Goal: Transaction & Acquisition: Obtain resource

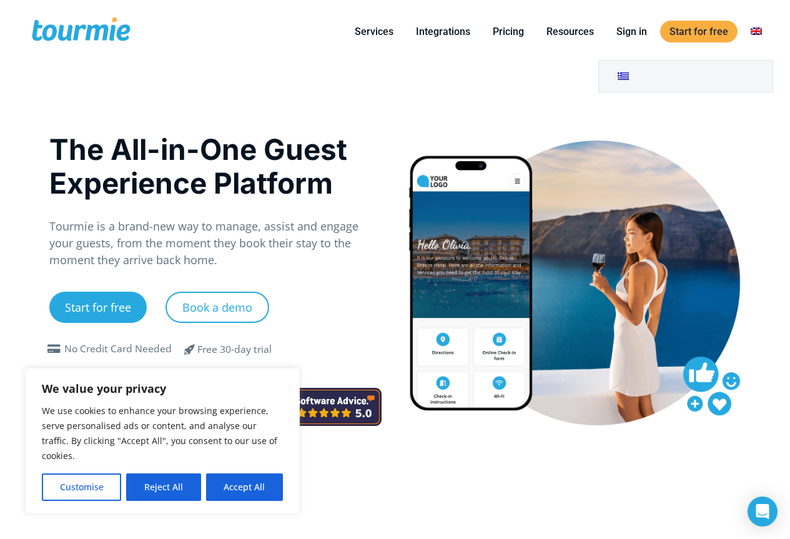
click at [763, 31] on link "Switch to" at bounding box center [756, 32] width 30 height 16
drag, startPoint x: 754, startPoint y: 30, endPoint x: 562, endPoint y: 99, distance: 203.7
click at [555, 104] on div "The All-in-One Guest Experience Platform Tourmie is a brand-new way to manage, …" at bounding box center [395, 301] width 718 height 476
click at [616, 73] on link "Switch to" at bounding box center [686, 76] width 174 height 31
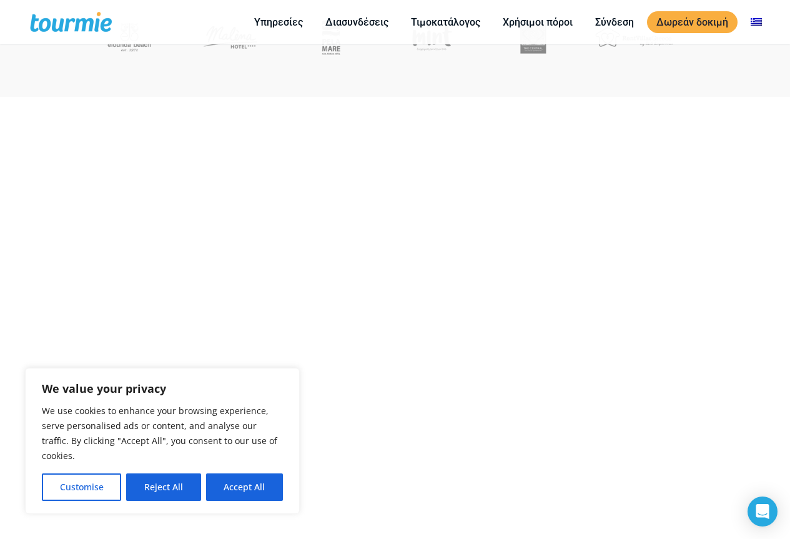
scroll to position [562, 0]
click at [268, 480] on button "Accept All" at bounding box center [244, 487] width 77 height 27
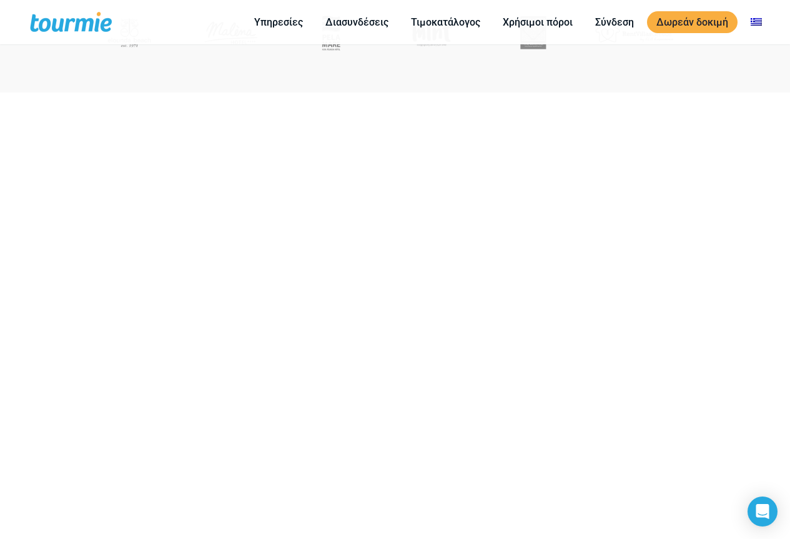
checkbox input "true"
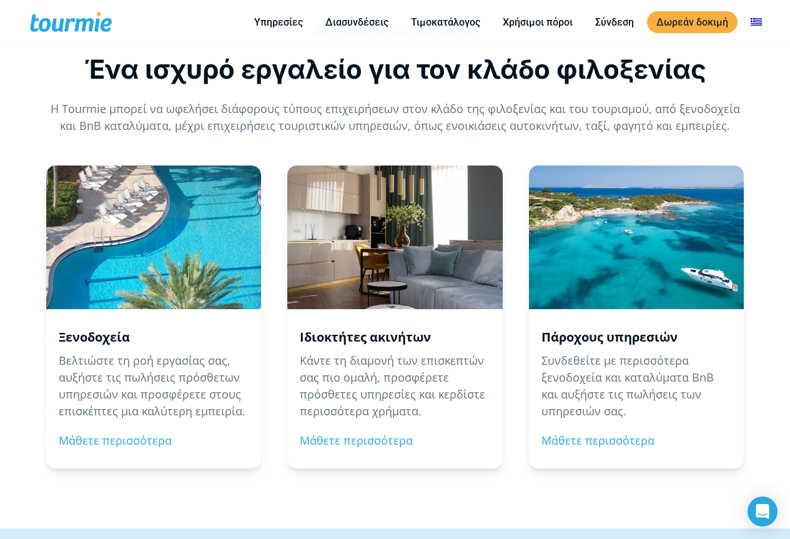
scroll to position [1145, 0]
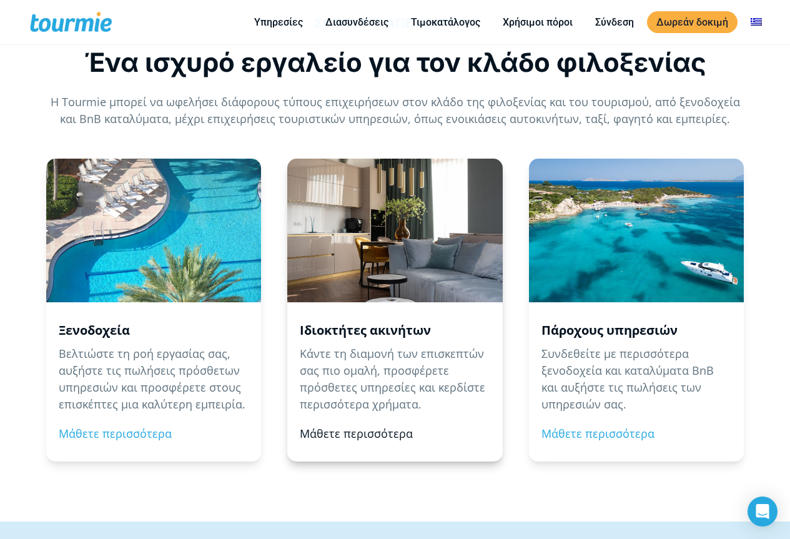
click at [358, 432] on link "Μάθετε περισσότερα" at bounding box center [356, 433] width 113 height 15
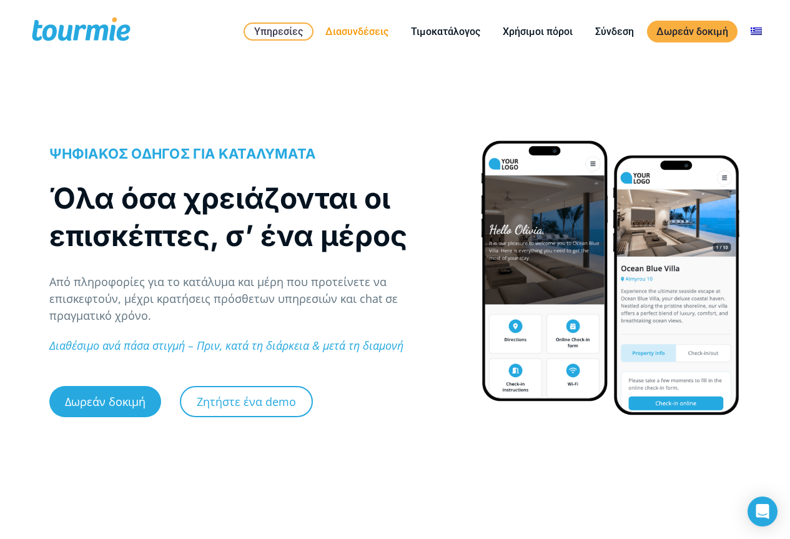
click at [354, 26] on link "Διασυνδέσεις" at bounding box center [357, 32] width 82 height 16
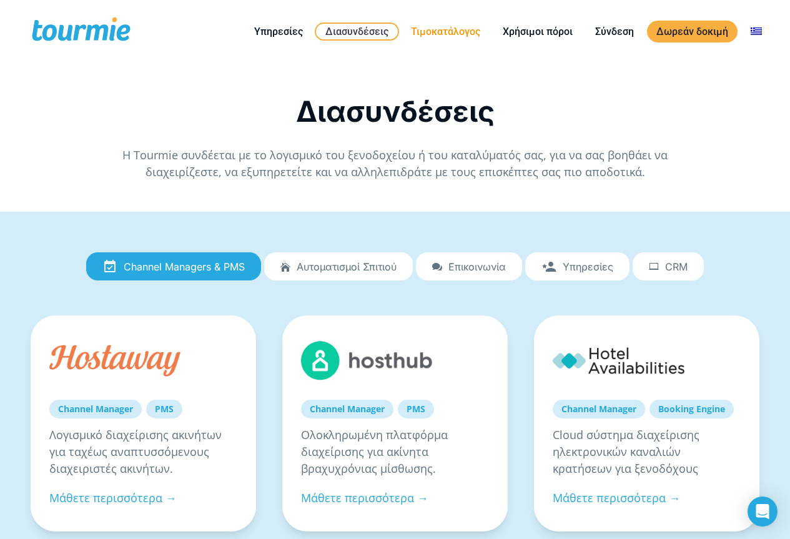
click at [455, 24] on link "Τιμοκατάλογος" at bounding box center [446, 32] width 88 height 16
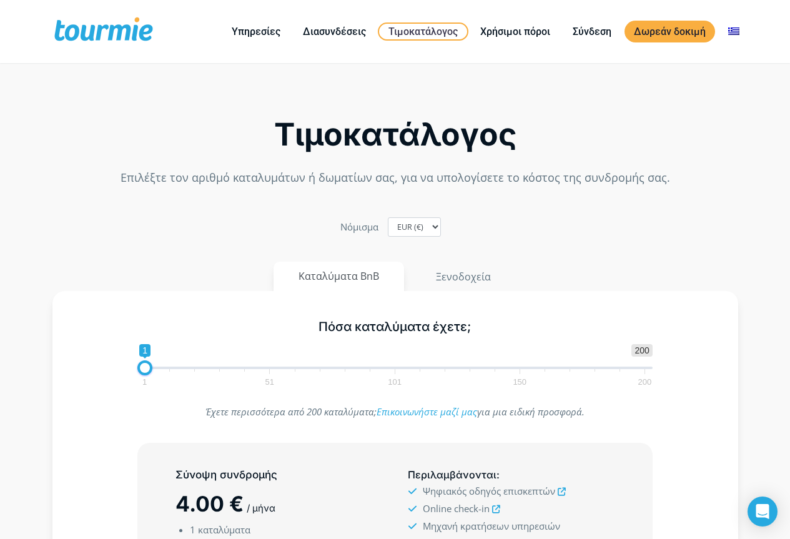
click at [302, 231] on div "Nόμισμα EUR (€) USD ($) GBP (£)" at bounding box center [395, 226] width 693 height 19
click at [355, 226] on label "Nόμισμα" at bounding box center [359, 227] width 38 height 17
click at [388, 226] on select "EUR (€) USD ($) GBP (£)" at bounding box center [414, 226] width 53 height 19
click at [304, 228] on div "Nόμισμα EUR (€) USD ($) GBP (£)" at bounding box center [395, 226] width 693 height 19
click at [474, 328] on h5 "Πόσα καταλύματα έχετε;" at bounding box center [394, 327] width 515 height 16
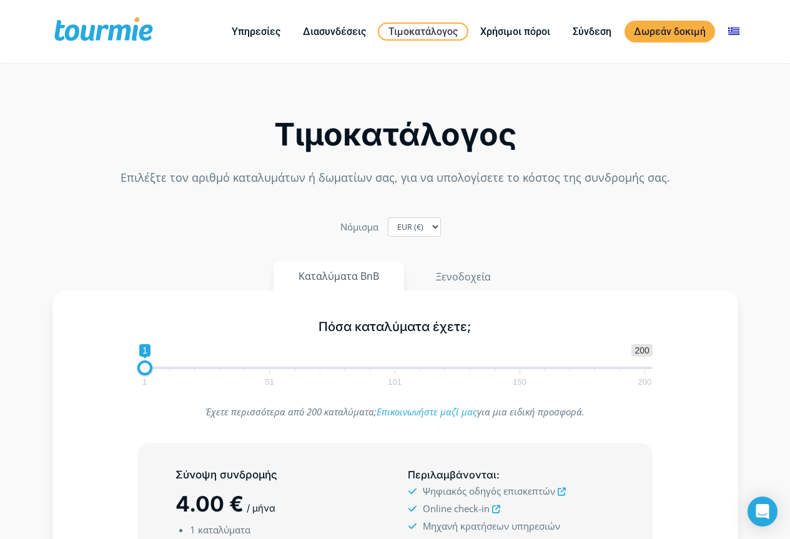
click at [447, 328] on h5 "Πόσα καταλύματα έχετε;" at bounding box center [394, 327] width 515 height 16
drag, startPoint x: 420, startPoint y: 340, endPoint x: 390, endPoint y: 365, distance: 39.0
click at [417, 343] on div "Πόσα καταλύματα έχετε; 1 200 0 0 1 1 51 101 150 200 1" at bounding box center [395, 350] width 542 height 81
click at [390, 365] on span "1 200 0 0 1 1 51 101 150 200" at bounding box center [394, 364] width 515 height 41
click at [140, 355] on span "1 200 0 0 1 1 51 101 150 200" at bounding box center [394, 364] width 515 height 41
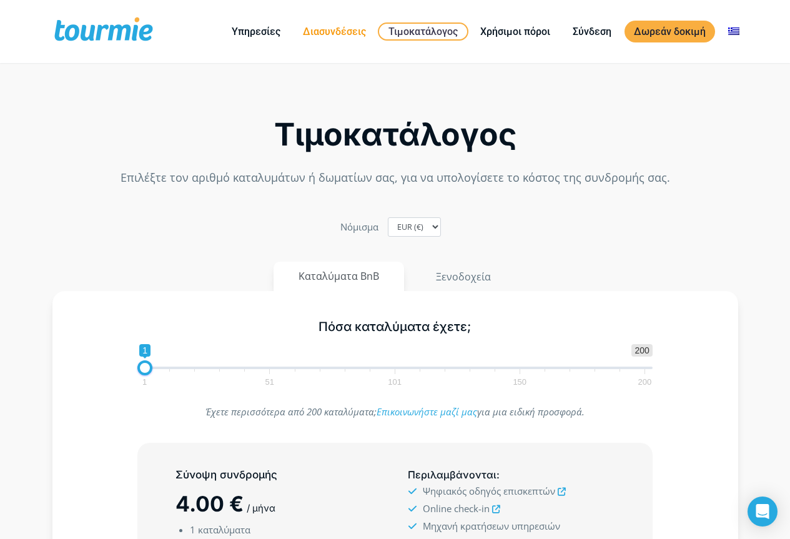
click at [347, 28] on link "Διασυνδέσεις" at bounding box center [335, 32] width 82 height 16
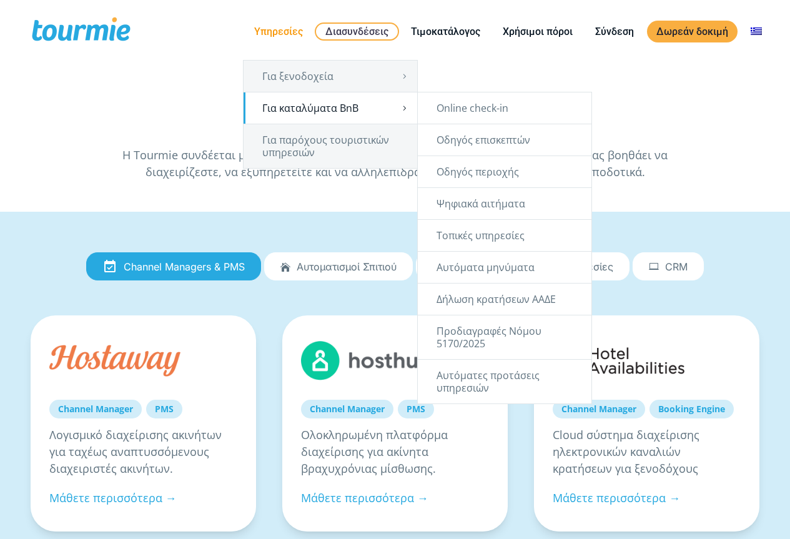
click at [287, 106] on link "Για καταλύματα BnB" at bounding box center [331, 107] width 174 height 31
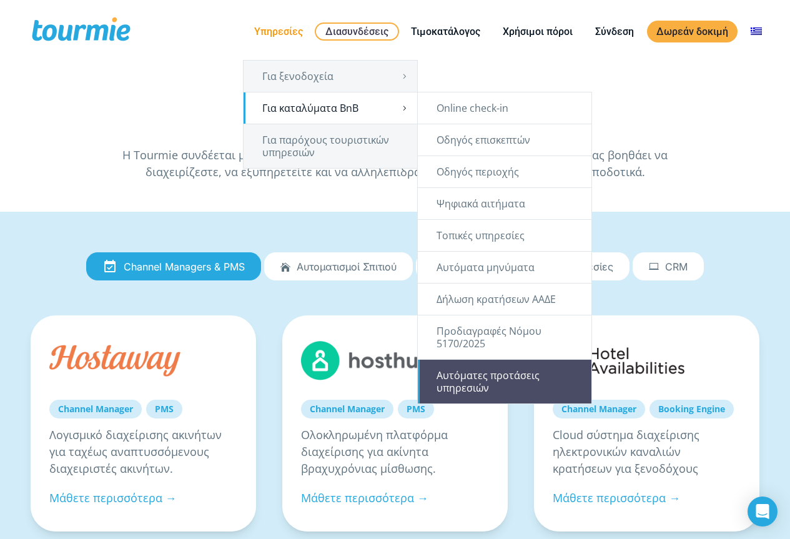
click at [479, 386] on link "Αυτόματες προτάσεις υπηρεσιών" at bounding box center [505, 382] width 174 height 44
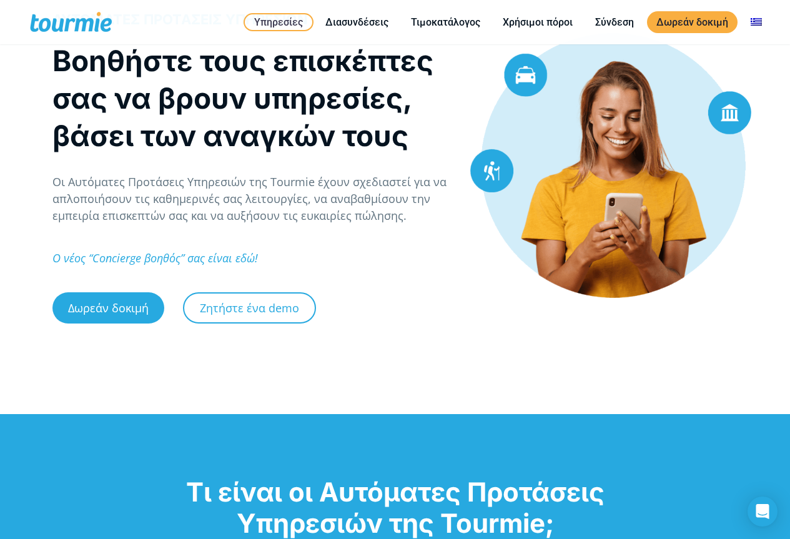
scroll to position [62, 0]
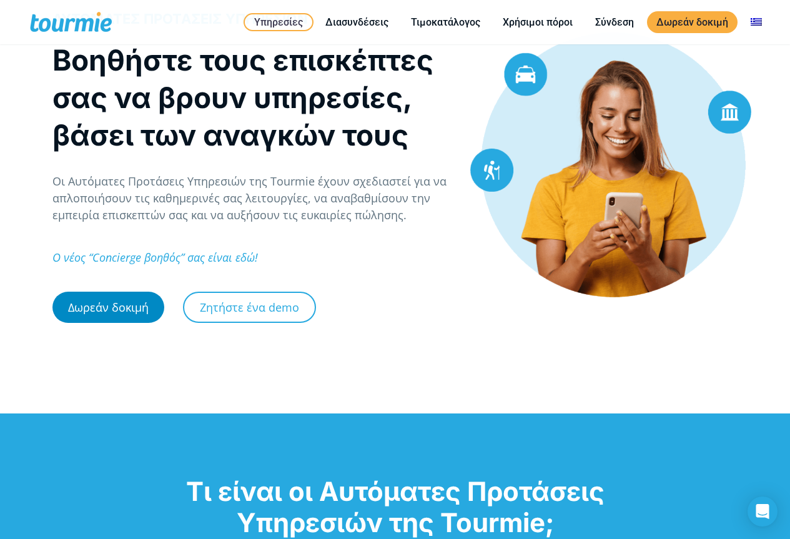
click at [111, 315] on link "Δωρεάν δοκιμή" at bounding box center [108, 307] width 112 height 31
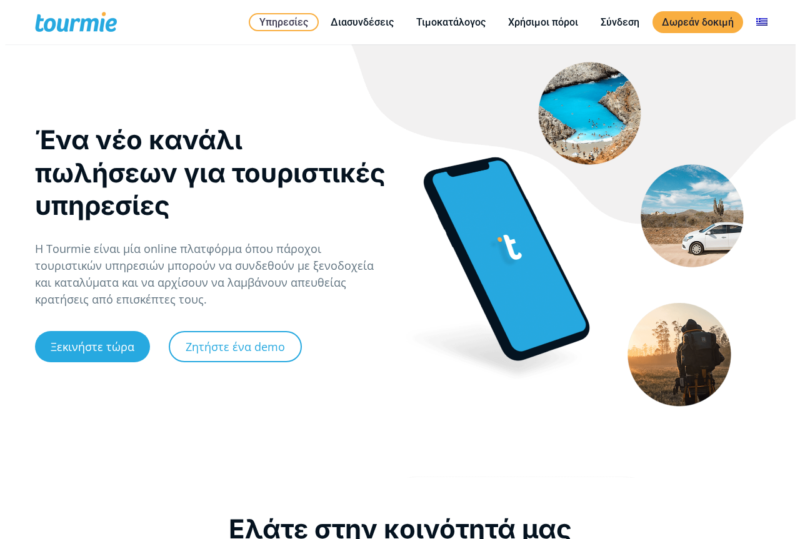
scroll to position [62, 0]
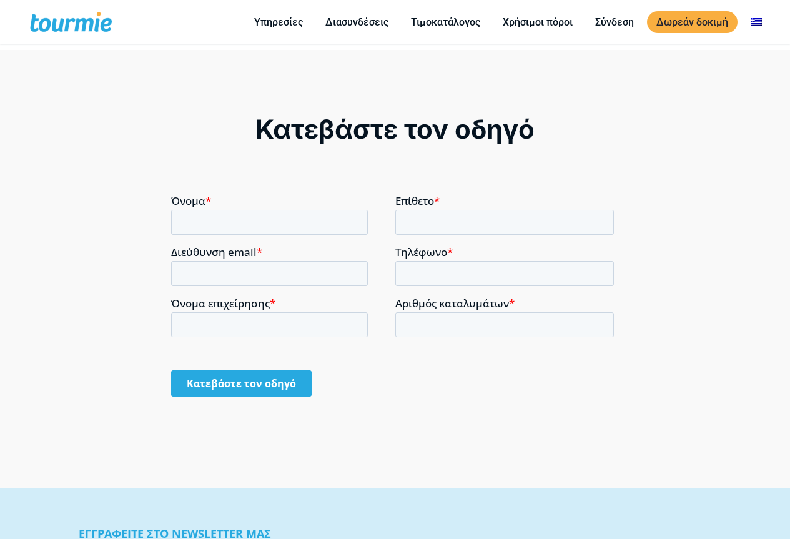
scroll to position [996, 0]
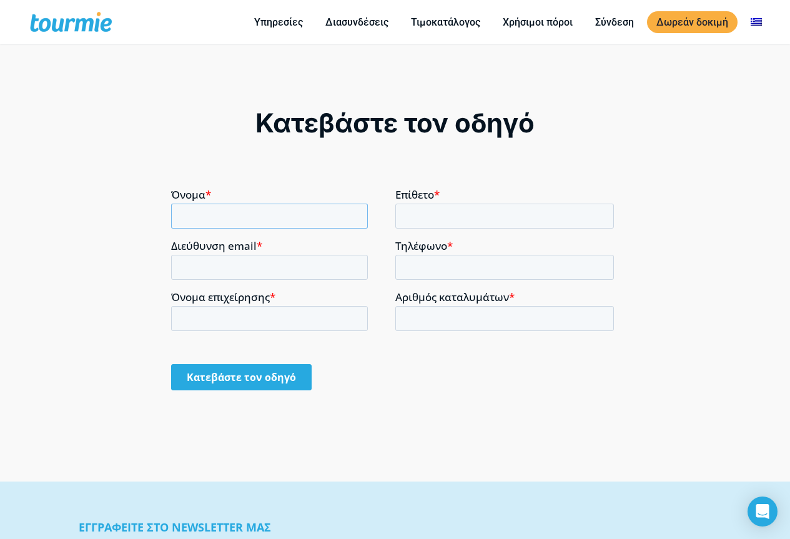
click at [288, 217] on input "Όνομα *" at bounding box center [269, 215] width 197 height 25
type input "eleni"
click at [440, 219] on input "Επίθετο *" at bounding box center [504, 215] width 219 height 25
type input "mania"
click at [245, 262] on input "Διεύθυνση email *" at bounding box center [269, 266] width 197 height 25
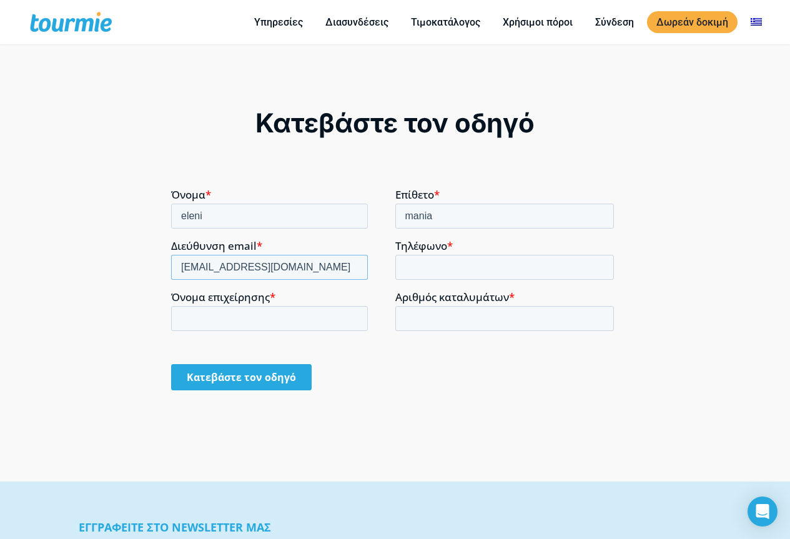
type input "eleni_263@yahoo.gr"
click at [477, 264] on input "Τηλέφωνο *" at bounding box center [504, 266] width 219 height 25
type input "+306906587798"
click at [291, 326] on input "Όνομα επιχείρησης *" at bounding box center [269, 317] width 197 height 25
click at [510, 324] on input "Αριθμός καταλυμάτων *" at bounding box center [504, 317] width 219 height 25
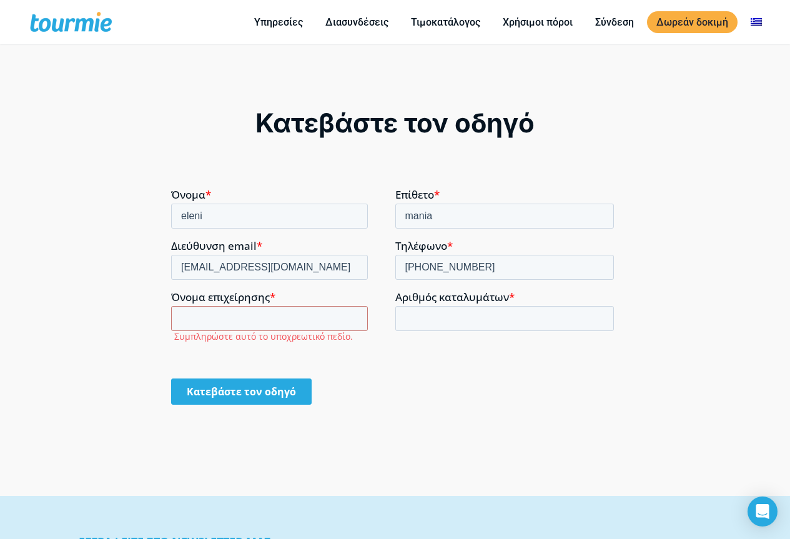
click at [488, 357] on form "Όνομα * eleni Επίθετο * mania Διεύθυνση email * eleni_263@yahoo.gr Τηλέφωνο * +…" at bounding box center [395, 301] width 448 height 227
click at [271, 397] on input "Κατεβάστε τον οδηγό" at bounding box center [241, 391] width 141 height 26
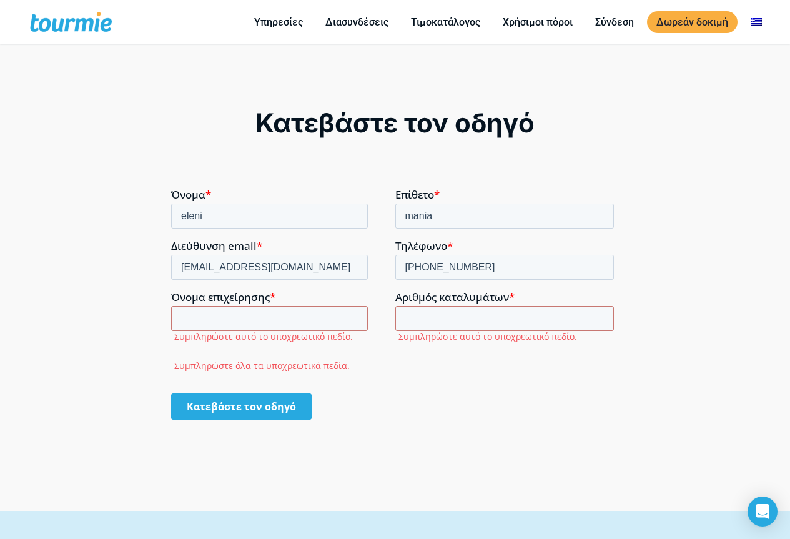
click at [270, 400] on input "Κατεβάστε τον οδηγό" at bounding box center [241, 406] width 141 height 26
click at [269, 313] on input "Όνομα επιχείρησης *" at bounding box center [269, 317] width 197 height 25
type input "eleni"
click at [503, 315] on input "Αριθμός καταλυμάτων *" at bounding box center [504, 317] width 219 height 25
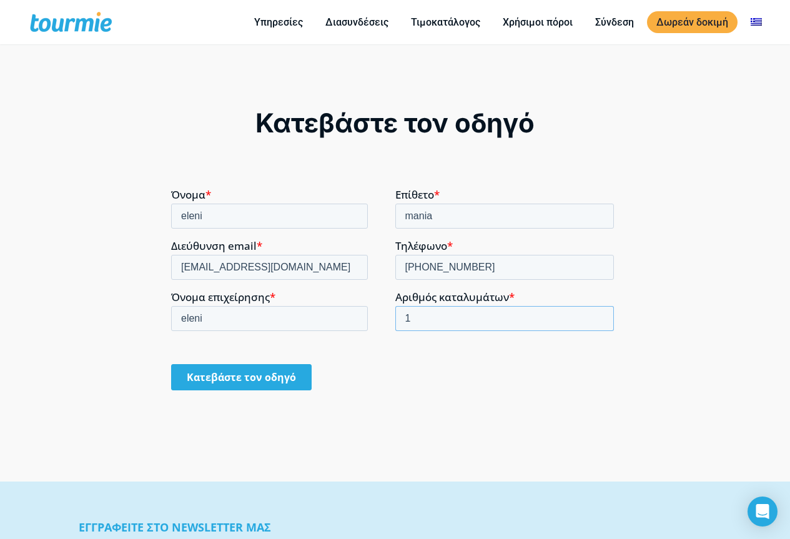
type input "1"
click at [224, 374] on input "Κατεβάστε τον οδηγό" at bounding box center [241, 377] width 141 height 26
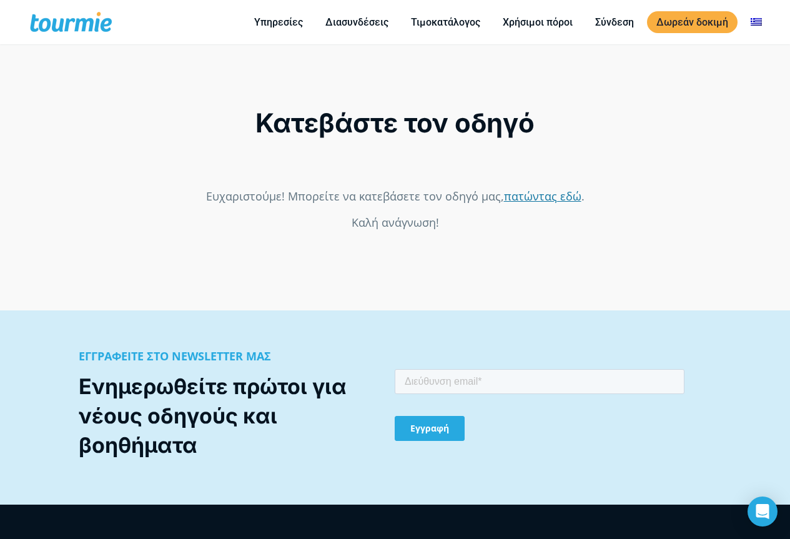
click at [516, 191] on link "πατώντας εδώ" at bounding box center [542, 195] width 77 height 15
